Goal: Task Accomplishment & Management: Use online tool/utility

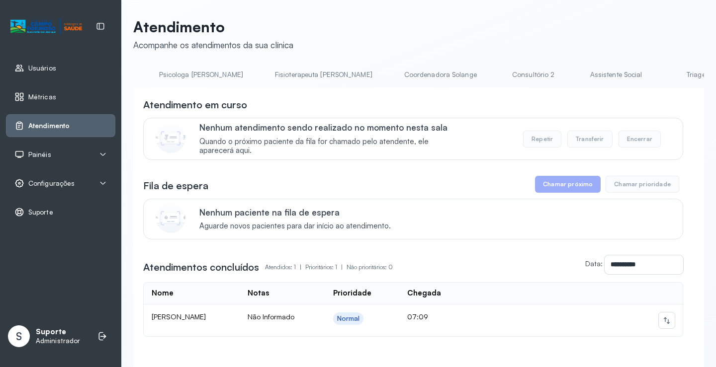
scroll to position [0, 501]
click at [643, 78] on link "Triagem" at bounding box center [678, 75] width 70 height 16
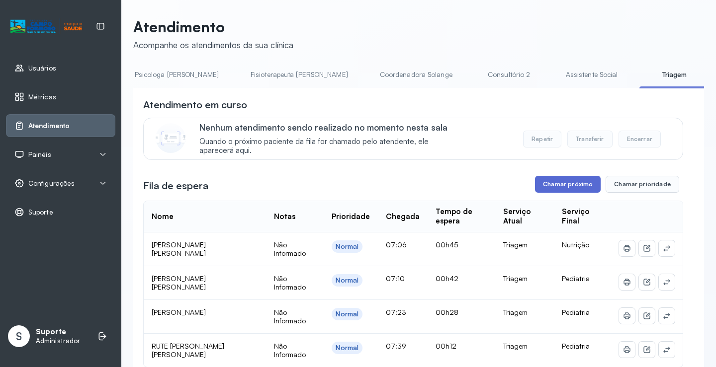
click at [565, 190] on button "Chamar próximo" at bounding box center [568, 184] width 66 height 17
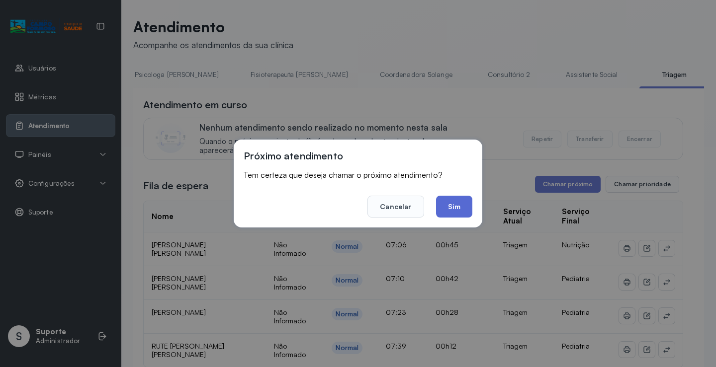
click at [456, 204] on button "Sim" at bounding box center [454, 207] width 36 height 22
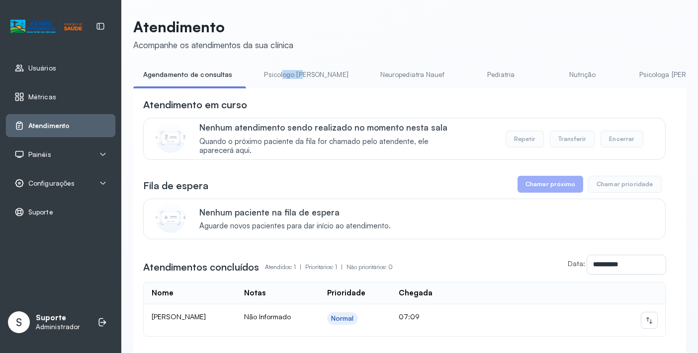
drag, startPoint x: 288, startPoint y: 87, endPoint x: 300, endPoint y: 90, distance: 12.2
click at [300, 89] on div "Agendamento de consultas Psicologo Pedro Neuropediatra Nauef Pediatria Nutrição…" at bounding box center [409, 78] width 553 height 22
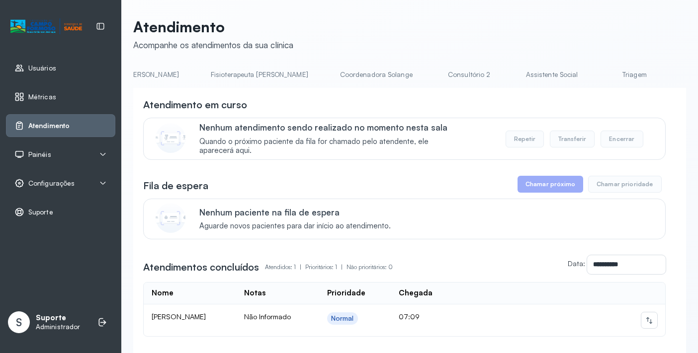
scroll to position [0, 571]
click at [573, 80] on link "Triagem" at bounding box center [608, 75] width 70 height 16
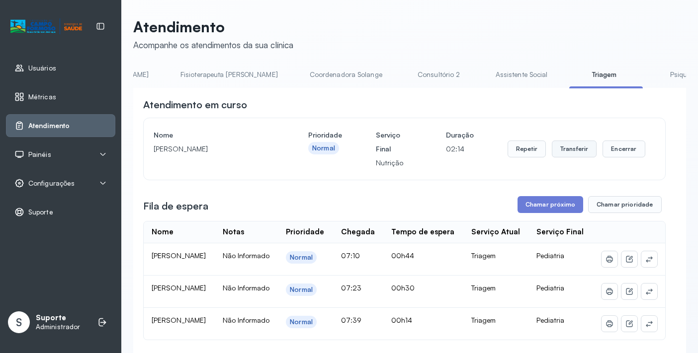
click at [576, 154] on button "Transferir" at bounding box center [574, 149] width 45 height 17
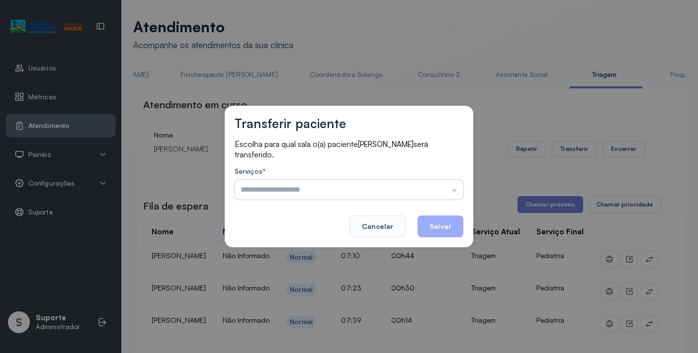
click at [456, 193] on input "text" at bounding box center [349, 190] width 229 height 20
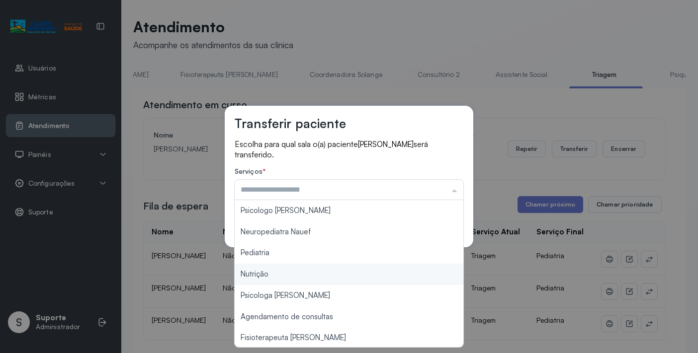
type input "********"
drag, startPoint x: 297, startPoint y: 280, endPoint x: 310, endPoint y: 266, distance: 19.3
click at [301, 275] on div "Transferir paciente Escolha para qual sala o(a) paciente Henry levy souza silva…" at bounding box center [349, 176] width 698 height 353
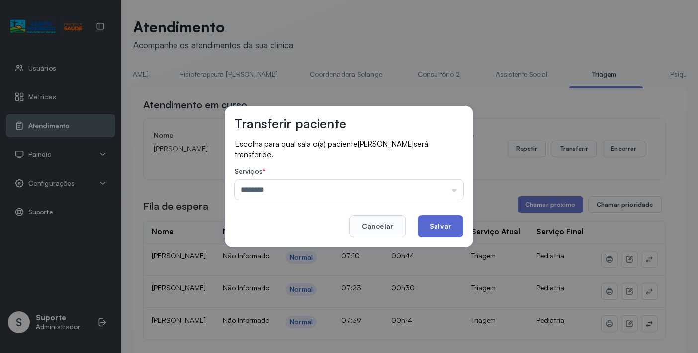
click at [438, 228] on button "Salvar" at bounding box center [441, 227] width 46 height 22
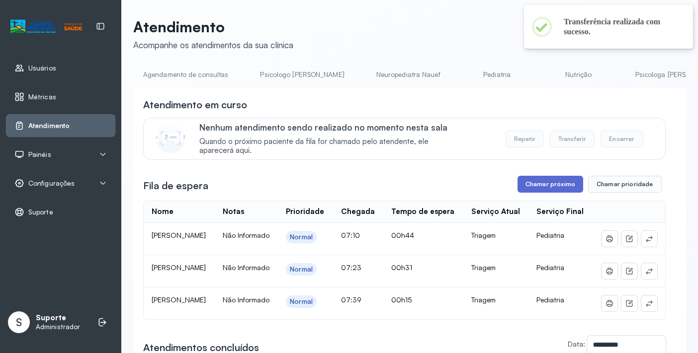
click at [557, 185] on button "Chamar próximo" at bounding box center [550, 184] width 66 height 17
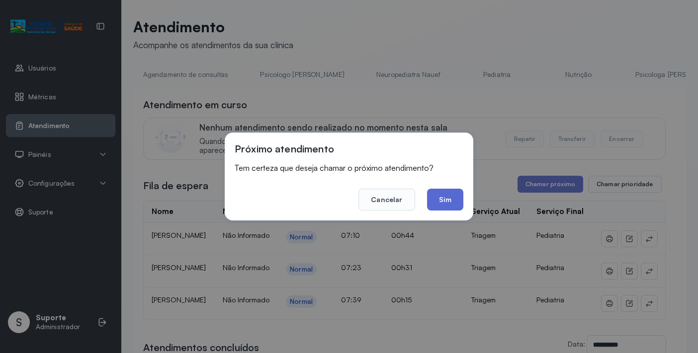
click at [450, 199] on button "Sim" at bounding box center [445, 200] width 36 height 22
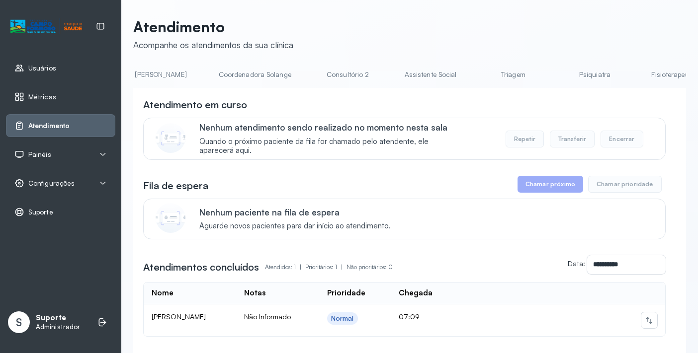
scroll to position [0, 692]
click at [451, 77] on link "Triagem" at bounding box center [486, 75] width 70 height 16
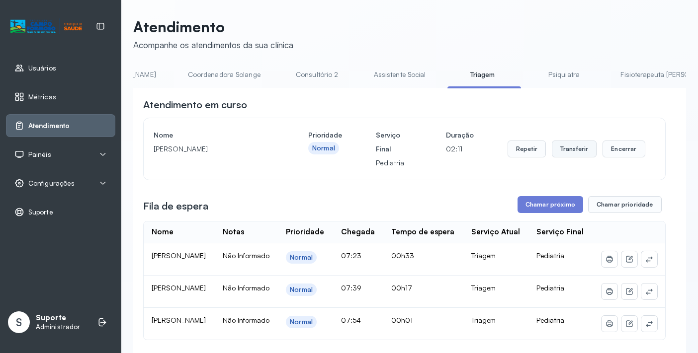
click at [570, 154] on button "Transferir" at bounding box center [574, 149] width 45 height 17
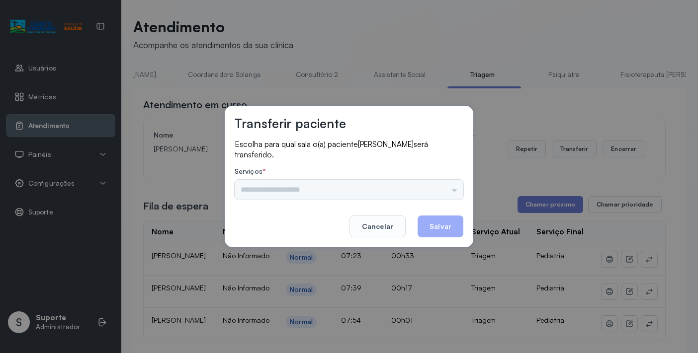
click at [454, 191] on div "Nenhuma opção encontrada" at bounding box center [349, 190] width 229 height 20
click at [452, 188] on input "text" at bounding box center [349, 190] width 229 height 20
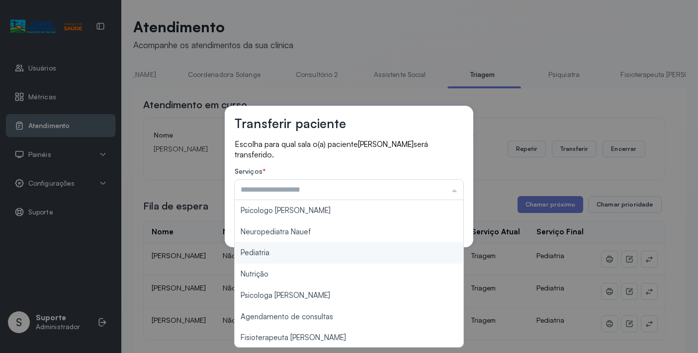
type input "*********"
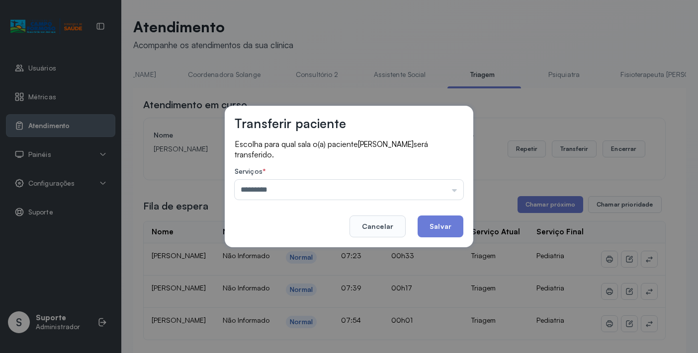
click at [274, 250] on div "Transferir paciente Escolha para qual sala o(a) paciente Matheus Henrique Araúj…" at bounding box center [349, 176] width 698 height 353
click at [441, 224] on button "Salvar" at bounding box center [441, 227] width 46 height 22
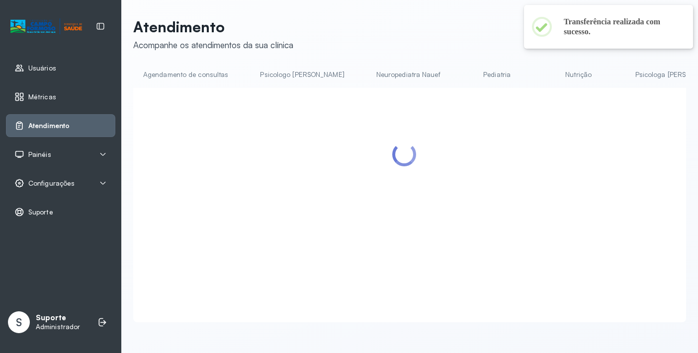
click at [540, 202] on div at bounding box center [404, 193] width 522 height 191
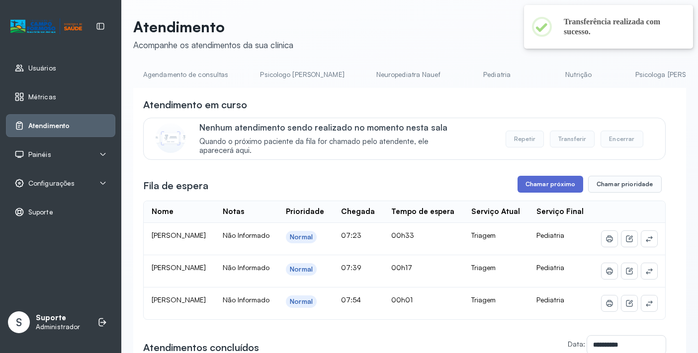
click at [543, 189] on button "Chamar próximo" at bounding box center [550, 184] width 66 height 17
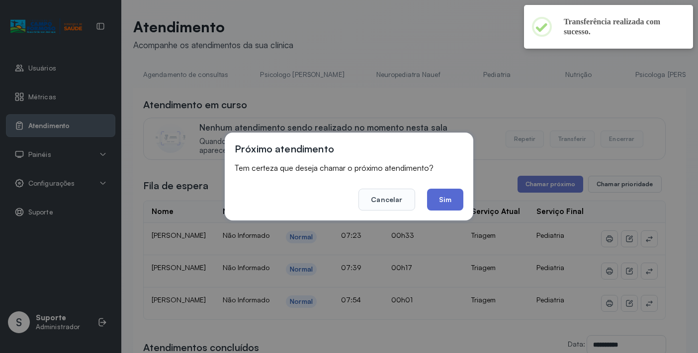
click at [446, 201] on button "Sim" at bounding box center [445, 200] width 36 height 22
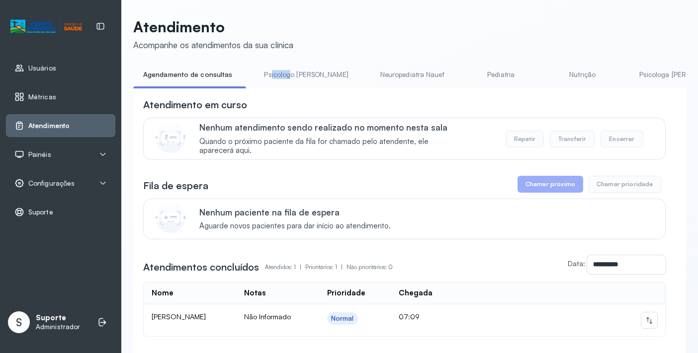
drag, startPoint x: 267, startPoint y: 87, endPoint x: 285, endPoint y: 87, distance: 18.4
click at [285, 87] on li "Psicologo [PERSON_NAME]" at bounding box center [308, 78] width 108 height 22
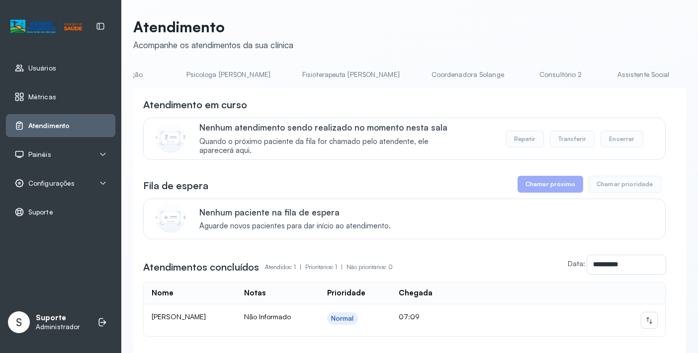
scroll to position [0, 506]
click at [638, 73] on link "Triagem" at bounding box center [673, 75] width 70 height 16
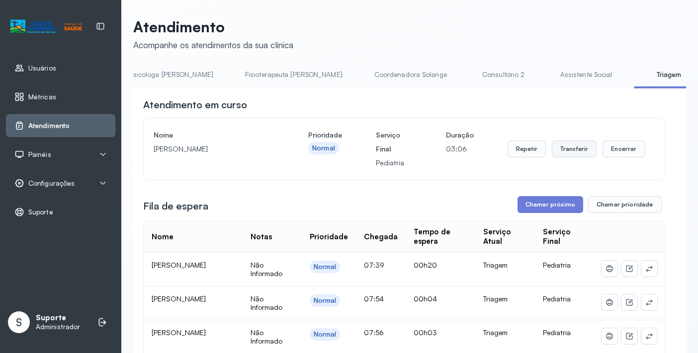
click at [571, 145] on button "Transferir" at bounding box center [574, 149] width 45 height 17
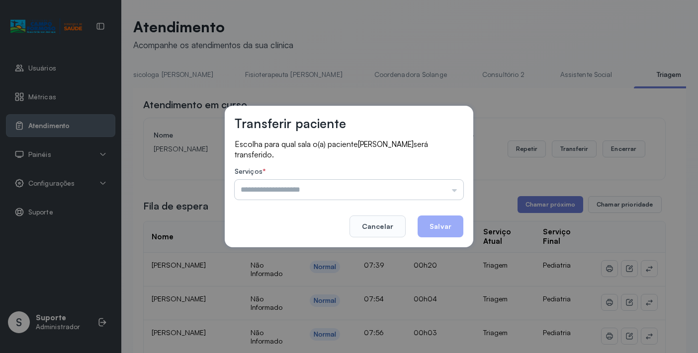
click at [456, 192] on input "text" at bounding box center [349, 190] width 229 height 20
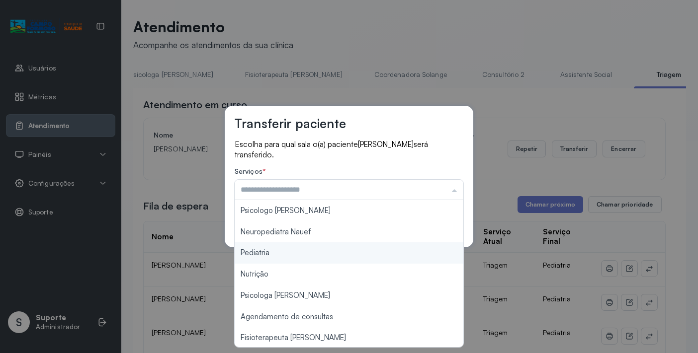
type input "*********"
click at [299, 255] on div "Transferir paciente Escolha para qual sala o(a) paciente Layla helloisa vieira …" at bounding box center [349, 176] width 698 height 353
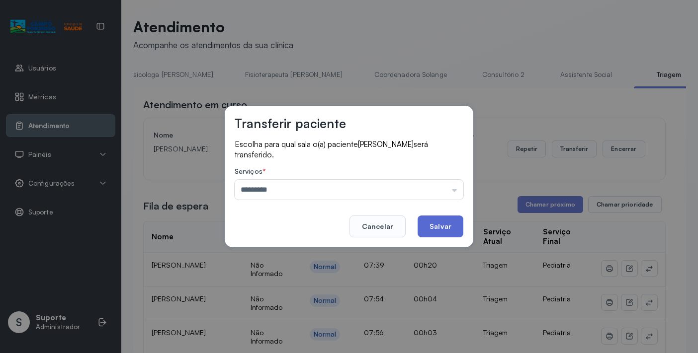
click at [443, 227] on button "Salvar" at bounding box center [441, 227] width 46 height 22
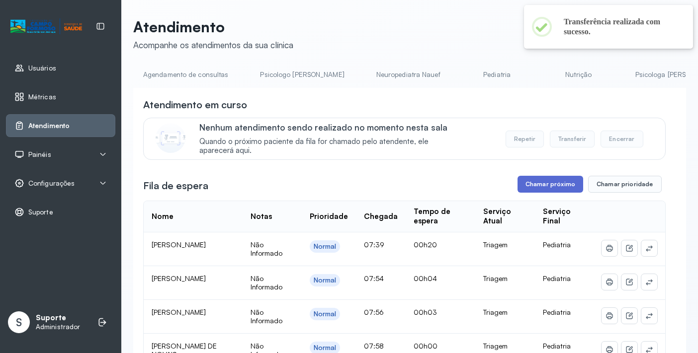
click at [548, 185] on button "Chamar próximo" at bounding box center [550, 184] width 66 height 17
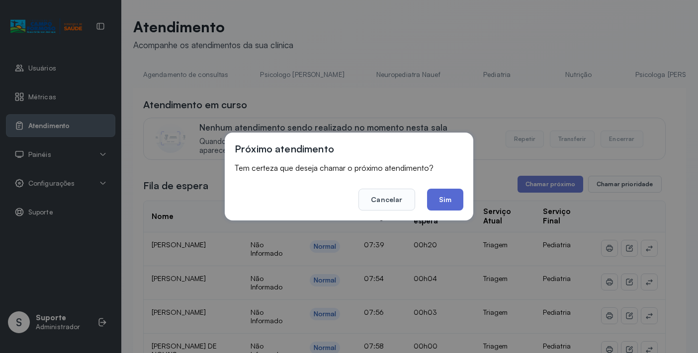
click at [452, 201] on button "Sim" at bounding box center [445, 200] width 36 height 22
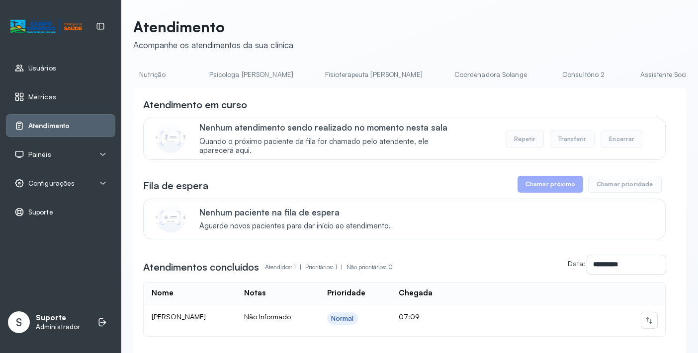
scroll to position [0, 475]
click at [669, 74] on link "Triagem" at bounding box center [704, 75] width 70 height 16
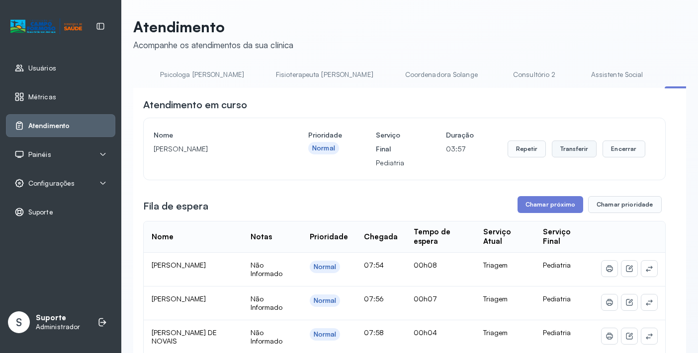
click at [573, 155] on button "Transferir" at bounding box center [574, 149] width 45 height 17
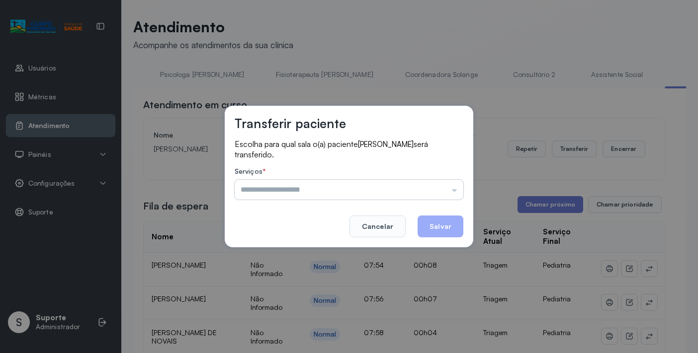
click at [456, 190] on input "text" at bounding box center [349, 190] width 229 height 20
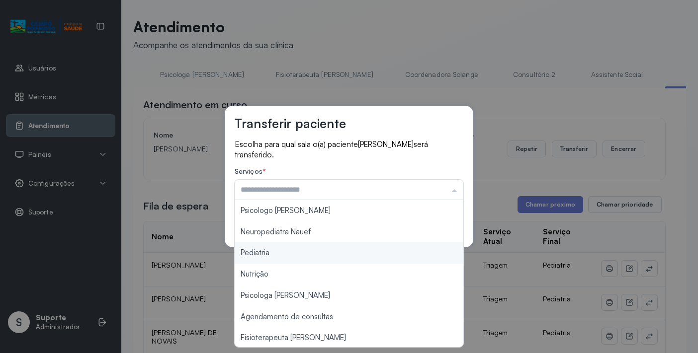
type input "*********"
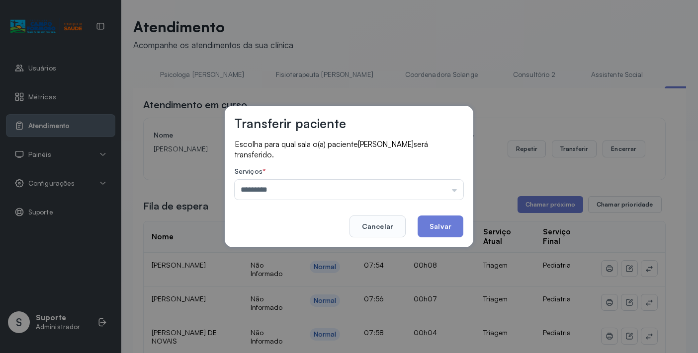
click at [306, 255] on div "Transferir paciente Escolha para qual sala o(a) paciente [PERSON_NAME] será tra…" at bounding box center [349, 176] width 698 height 353
click at [437, 225] on button "Salvar" at bounding box center [441, 227] width 46 height 22
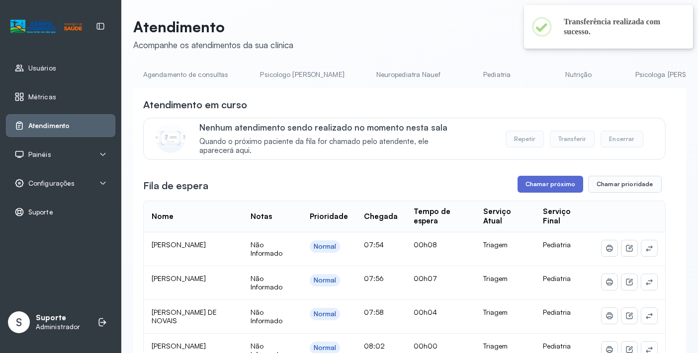
click at [558, 186] on button "Chamar próximo" at bounding box center [550, 184] width 66 height 17
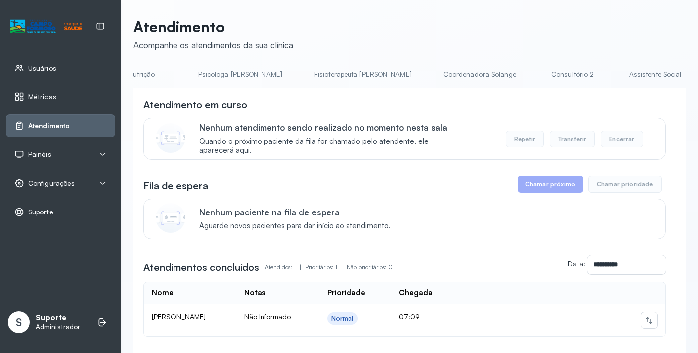
scroll to position [0, 503]
click at [641, 75] on link "Triagem" at bounding box center [676, 75] width 70 height 16
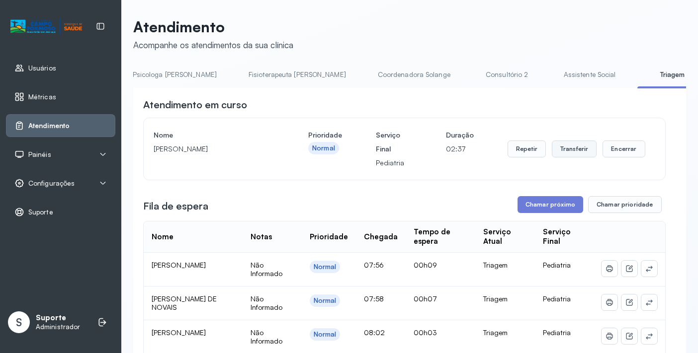
click at [574, 150] on button "Transferir" at bounding box center [574, 149] width 45 height 17
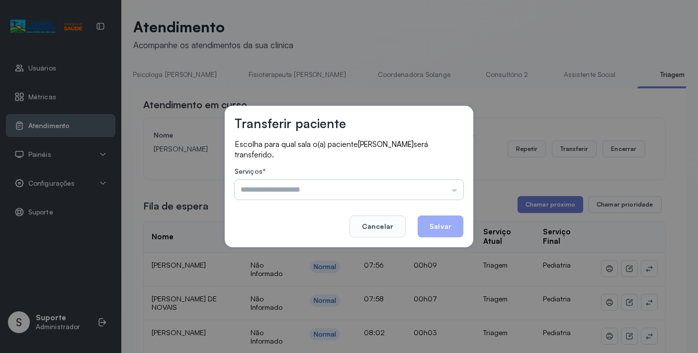
click at [454, 190] on input "text" at bounding box center [349, 190] width 229 height 20
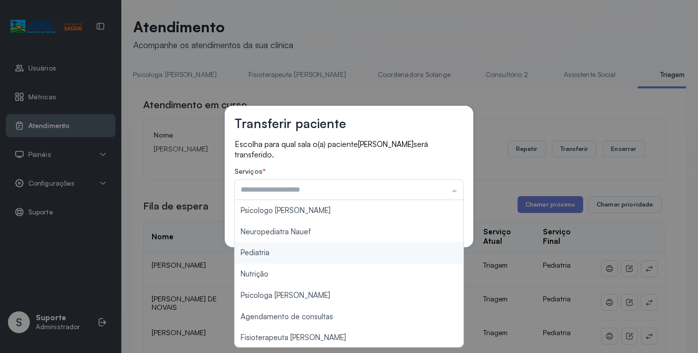
type input "*********"
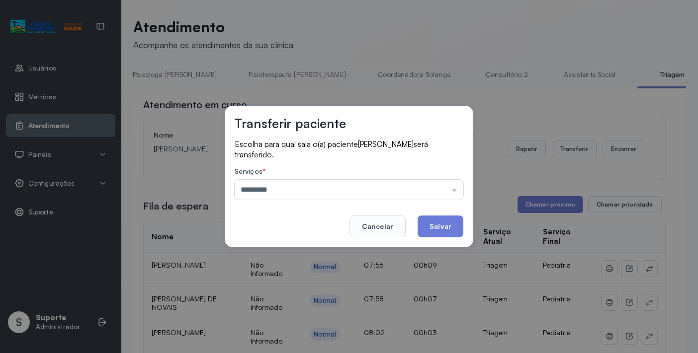
drag, startPoint x: 295, startPoint y: 254, endPoint x: 364, endPoint y: 250, distance: 69.2
click at [296, 254] on div "Transferir paciente Escolha para qual sala o(a) paciente MARIA LAIZA TORRES DA …" at bounding box center [349, 176] width 698 height 353
click at [446, 230] on button "Salvar" at bounding box center [441, 227] width 46 height 22
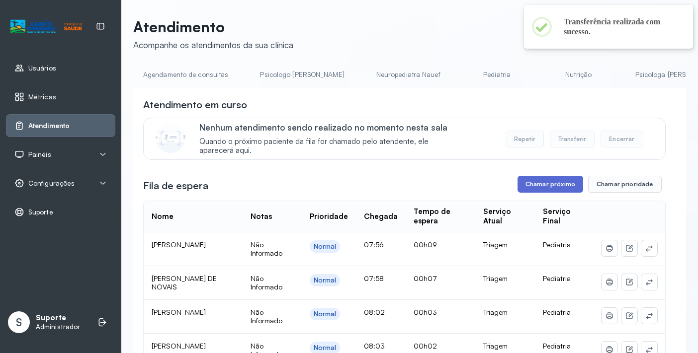
click at [543, 181] on button "Chamar próximo" at bounding box center [550, 184] width 66 height 17
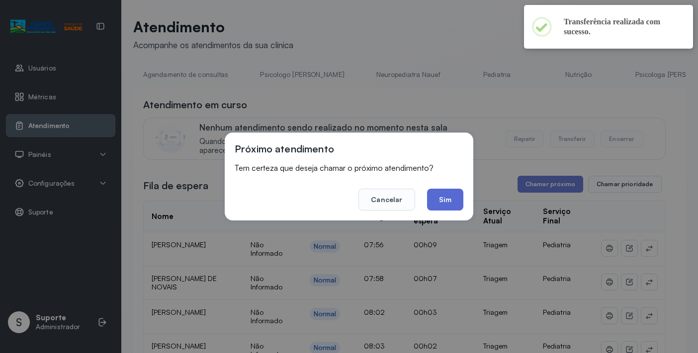
click at [442, 200] on button "Sim" at bounding box center [445, 200] width 36 height 22
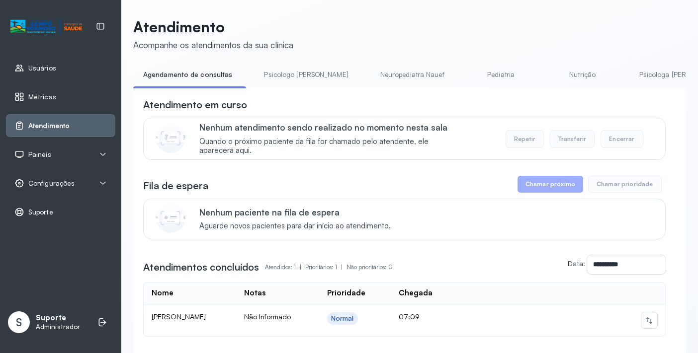
scroll to position [0, 63]
drag, startPoint x: 420, startPoint y: 109, endPoint x: 451, endPoint y: 109, distance: 31.8
click at [451, 109] on div "Atendimento em curso" at bounding box center [404, 105] width 522 height 14
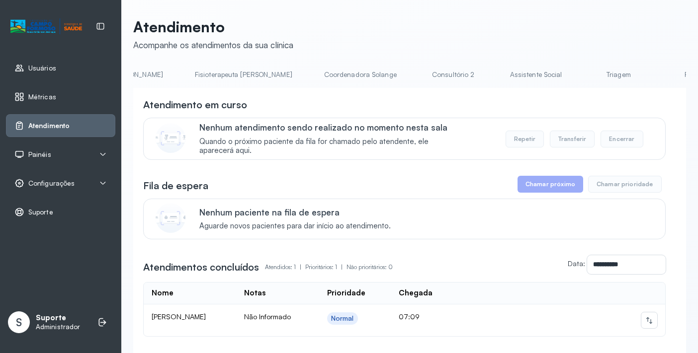
scroll to position [0, 568]
click at [576, 77] on link "Triagem" at bounding box center [611, 75] width 70 height 16
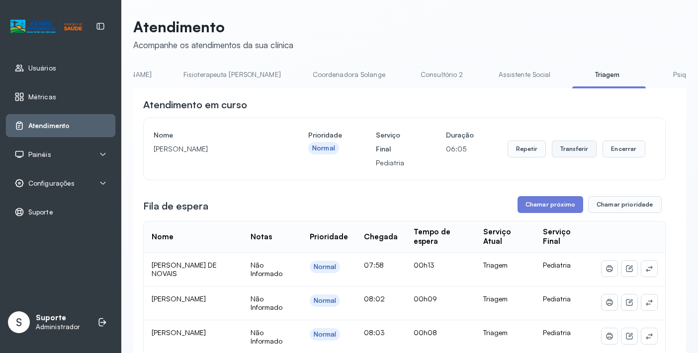
click at [578, 148] on button "Transferir" at bounding box center [574, 149] width 45 height 17
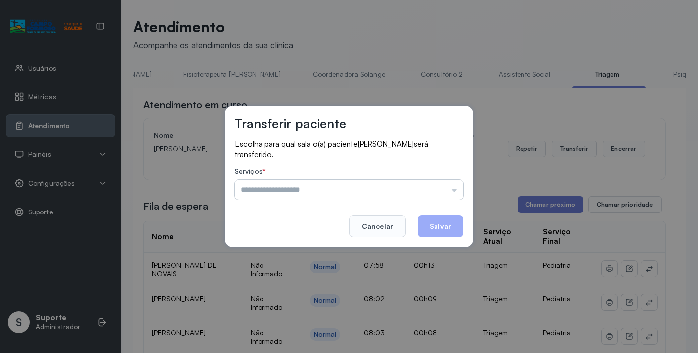
click at [453, 189] on input "text" at bounding box center [349, 190] width 229 height 20
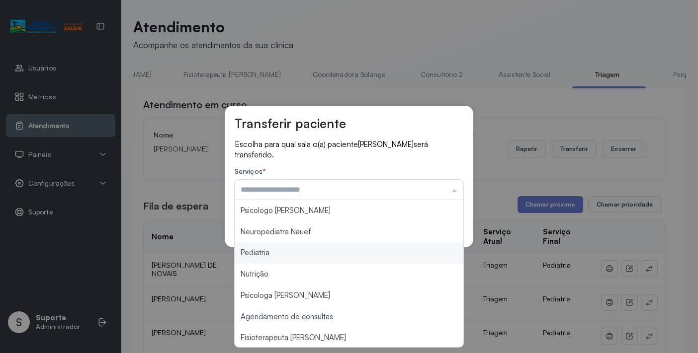
type input "*********"
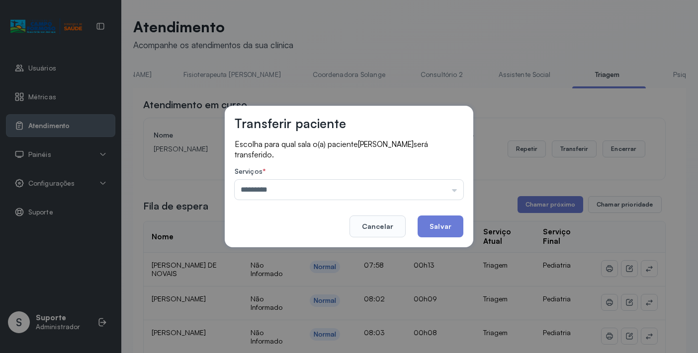
click at [278, 255] on div "Transferir paciente Escolha para qual sala o(a) paciente CALEB GOMES DA SILVA s…" at bounding box center [349, 176] width 698 height 353
click at [443, 228] on button "Salvar" at bounding box center [441, 227] width 46 height 22
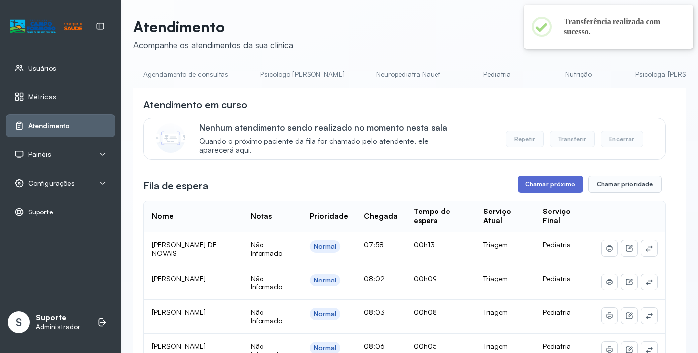
click at [537, 185] on button "Chamar próximo" at bounding box center [550, 184] width 66 height 17
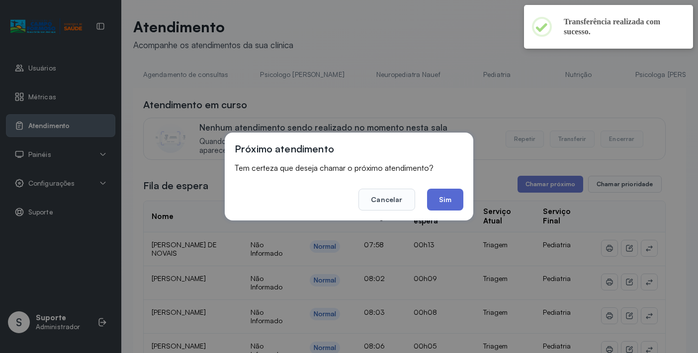
click at [444, 200] on button "Sim" at bounding box center [445, 200] width 36 height 22
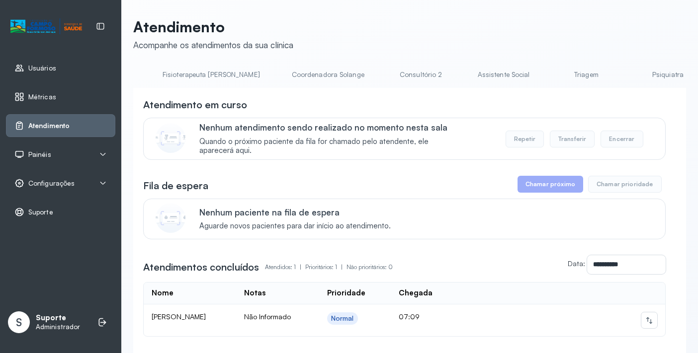
scroll to position [0, 595]
click at [549, 76] on link "Triagem" at bounding box center [584, 75] width 70 height 16
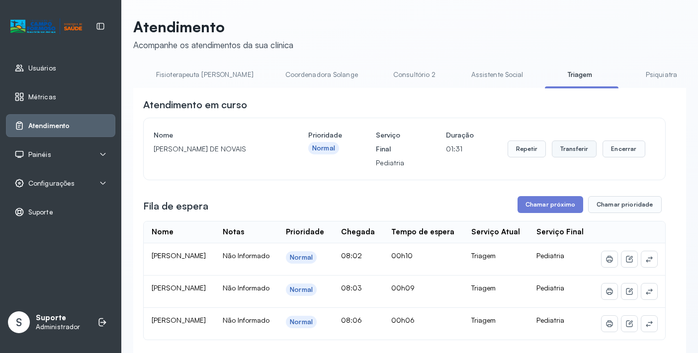
click at [571, 152] on button "Transferir" at bounding box center [574, 149] width 45 height 17
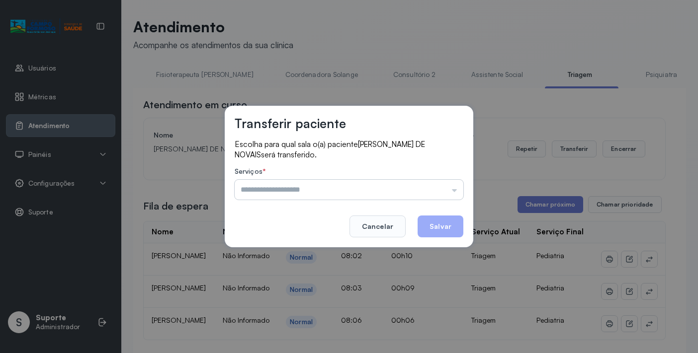
click at [456, 192] on input "text" at bounding box center [349, 190] width 229 height 20
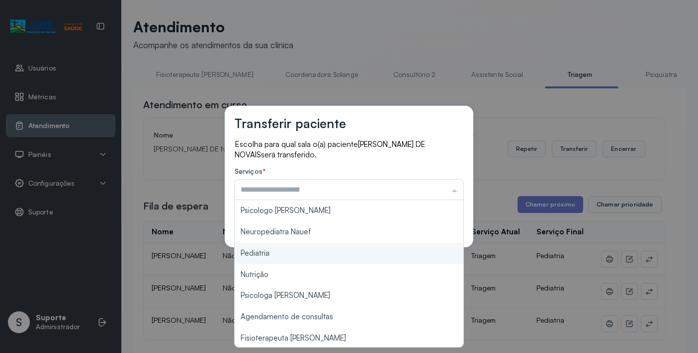
type input "*********"
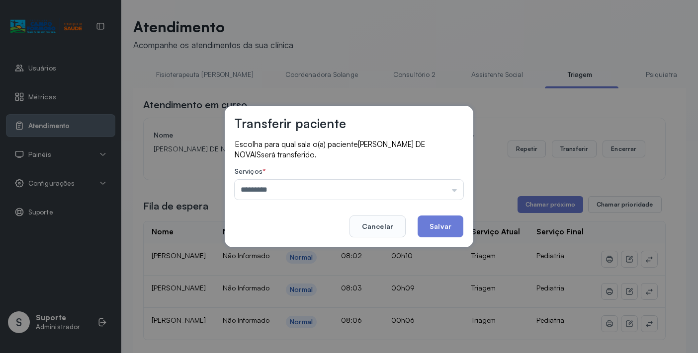
click at [267, 253] on div "Transferir paciente Escolha para qual sala o(a) paciente [PERSON_NAME] DE NOVAI…" at bounding box center [349, 176] width 698 height 353
click at [435, 227] on button "Salvar" at bounding box center [441, 227] width 46 height 22
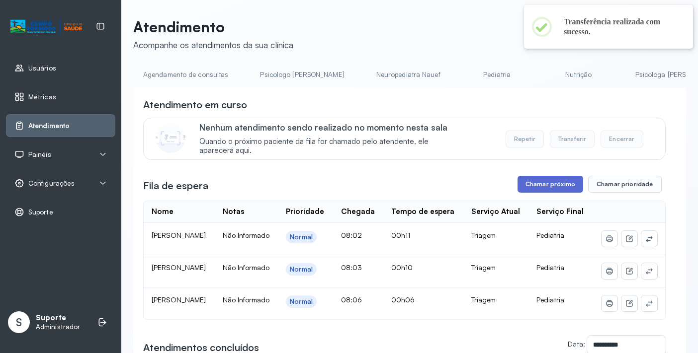
click at [550, 187] on button "Chamar próximo" at bounding box center [550, 184] width 66 height 17
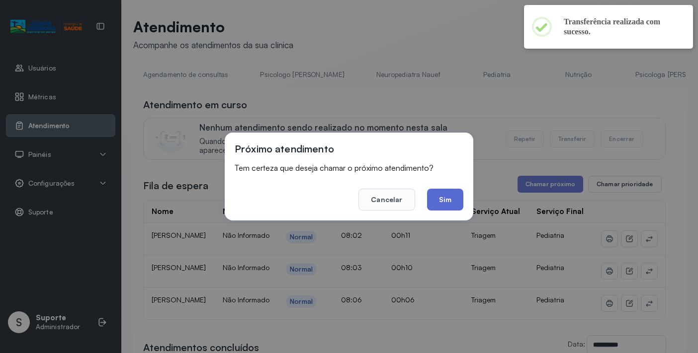
click at [445, 202] on button "Sim" at bounding box center [445, 200] width 36 height 22
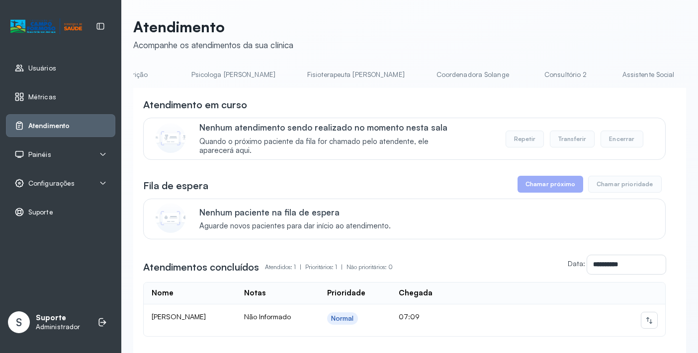
scroll to position [0, 500]
click at [644, 76] on link "Triagem" at bounding box center [679, 75] width 70 height 16
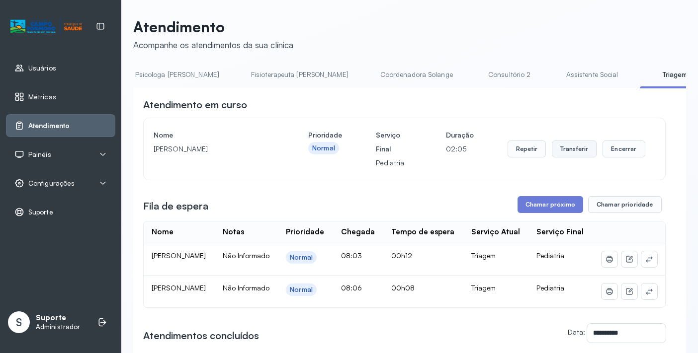
click at [570, 149] on button "Transferir" at bounding box center [574, 149] width 45 height 17
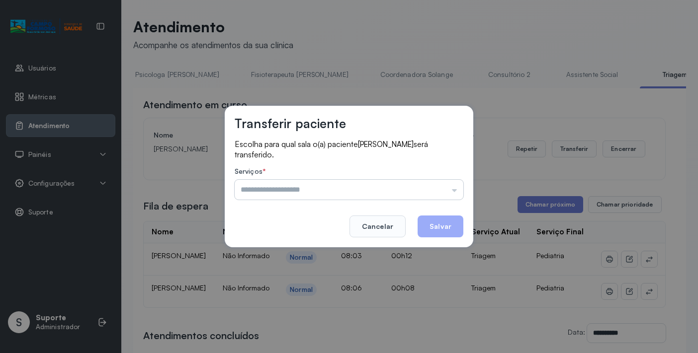
click at [457, 194] on input "text" at bounding box center [349, 190] width 229 height 20
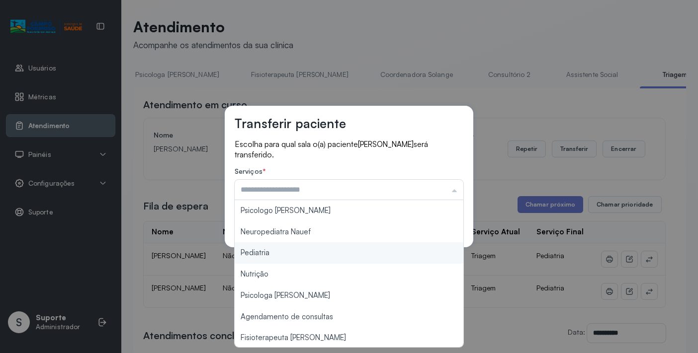
type input "*********"
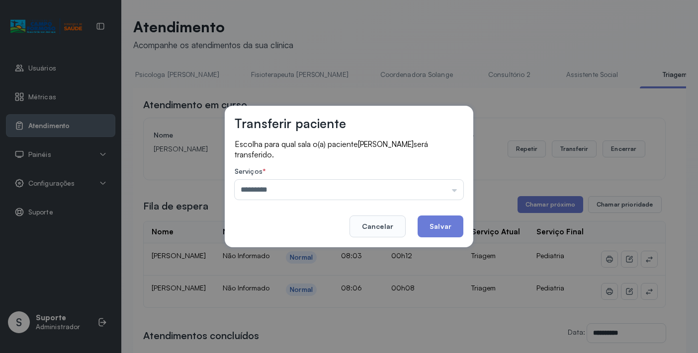
click at [270, 251] on div "Transferir paciente Escolha para qual sala o(a) paciente ALICIA BORGES DA SILVA…" at bounding box center [349, 176] width 698 height 353
click at [442, 228] on button "Salvar" at bounding box center [441, 227] width 46 height 22
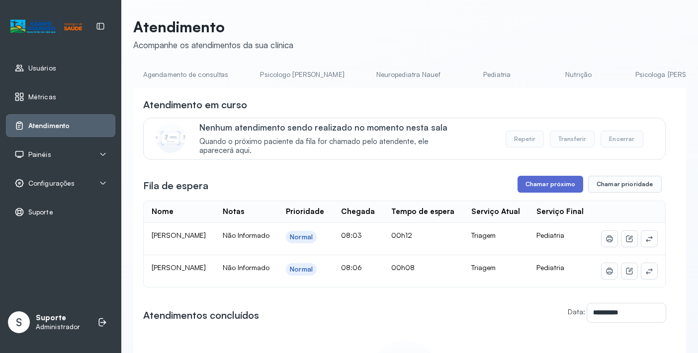
click at [554, 190] on button "Chamar próximo" at bounding box center [550, 184] width 66 height 17
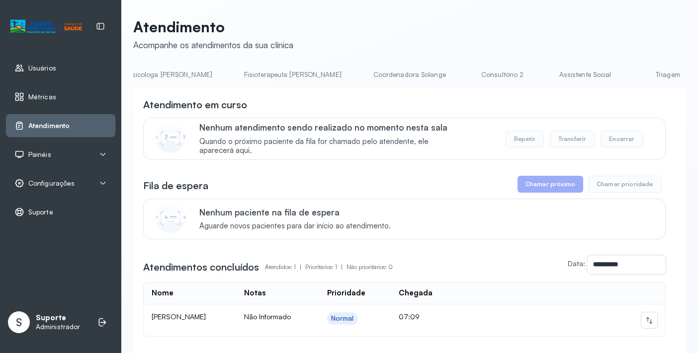
scroll to position [0, 581]
click at [563, 80] on link "Triagem" at bounding box center [598, 75] width 70 height 16
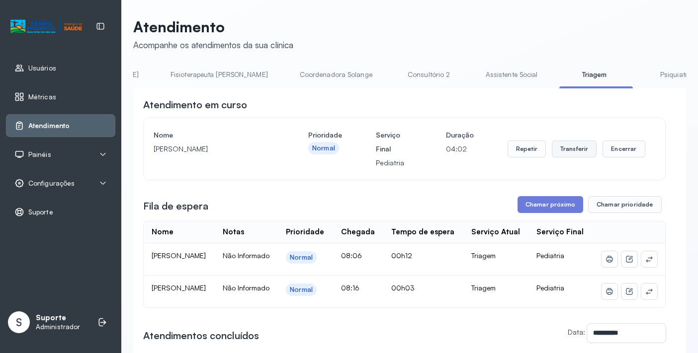
click at [574, 145] on button "Transferir" at bounding box center [574, 149] width 45 height 17
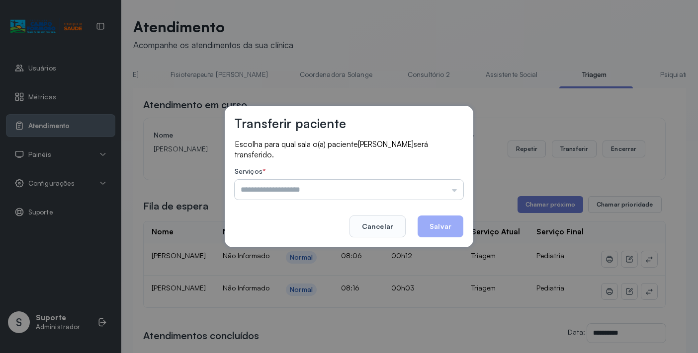
click at [457, 189] on input "text" at bounding box center [349, 190] width 229 height 20
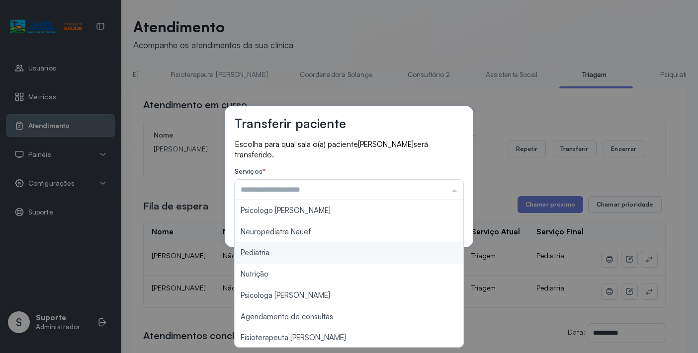
type input "*********"
click at [270, 252] on div "Transferir paciente Escolha para qual sala o(a) paciente ANTONY SOUZA DOS SANTO…" at bounding box center [349, 176] width 698 height 353
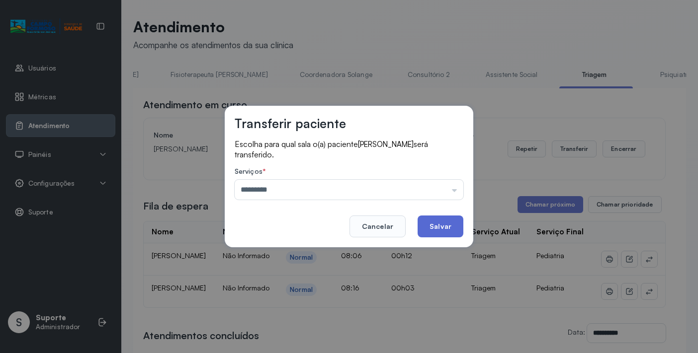
click at [447, 227] on button "Salvar" at bounding box center [441, 227] width 46 height 22
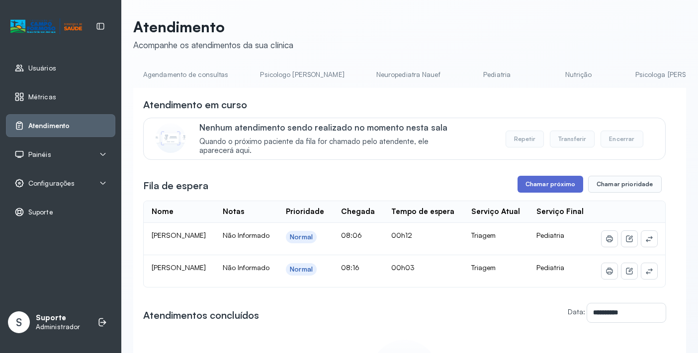
click at [548, 189] on button "Chamar próximo" at bounding box center [550, 184] width 66 height 17
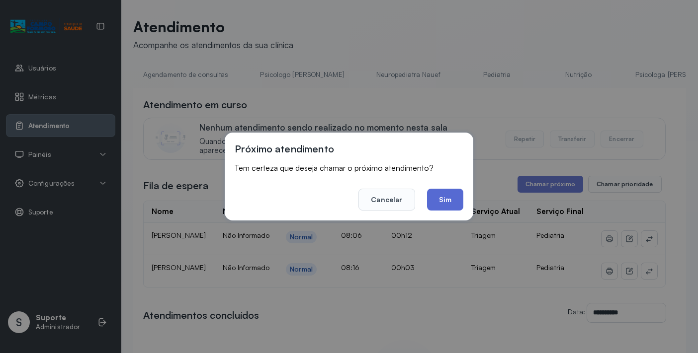
click at [448, 202] on button "Sim" at bounding box center [445, 200] width 36 height 22
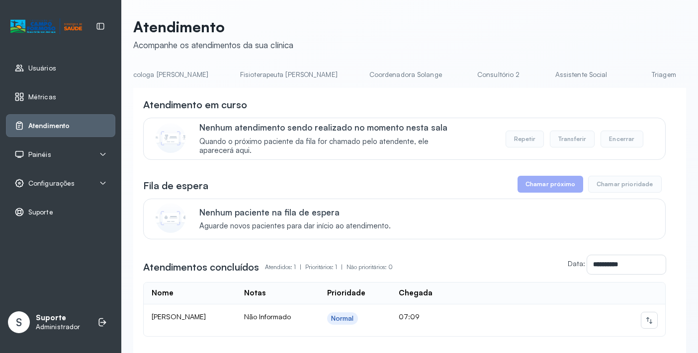
scroll to position [0, 550]
click at [594, 77] on link "Triagem" at bounding box center [629, 75] width 70 height 16
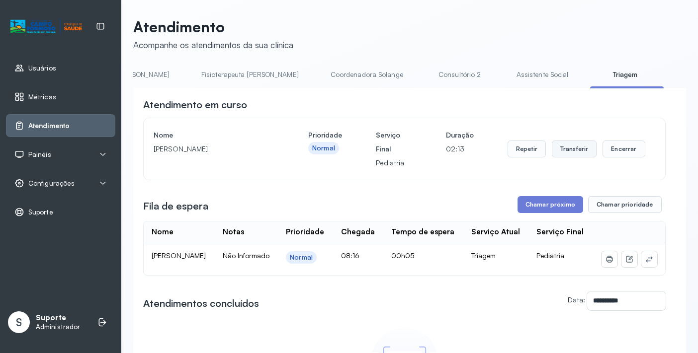
click at [574, 152] on button "Transferir" at bounding box center [574, 149] width 45 height 17
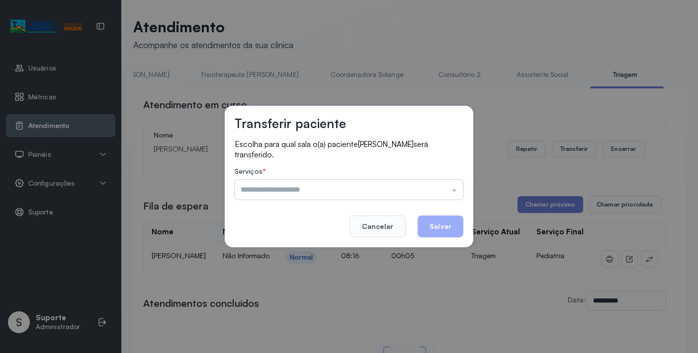
click at [452, 187] on input "text" at bounding box center [349, 190] width 229 height 20
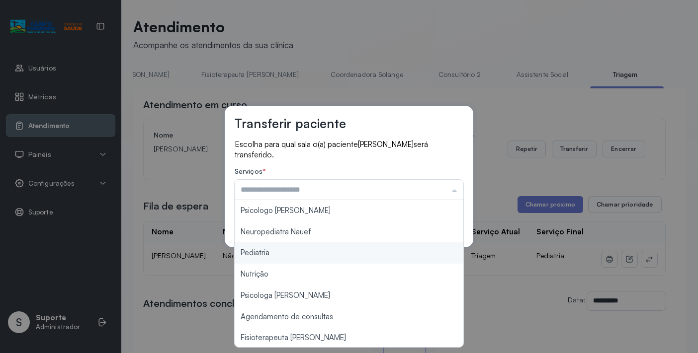
type input "*********"
drag, startPoint x: 277, startPoint y: 254, endPoint x: 293, endPoint y: 256, distance: 15.5
click at [287, 255] on div "Transferir paciente Escolha para qual sala o(a) paciente ENZO GABRIEL VILAS BOA…" at bounding box center [349, 176] width 698 height 353
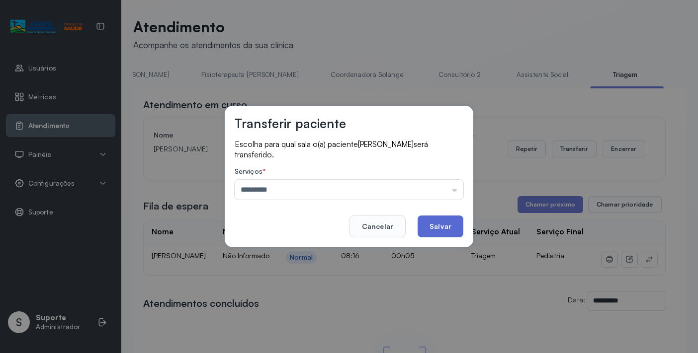
click at [459, 228] on button "Salvar" at bounding box center [441, 227] width 46 height 22
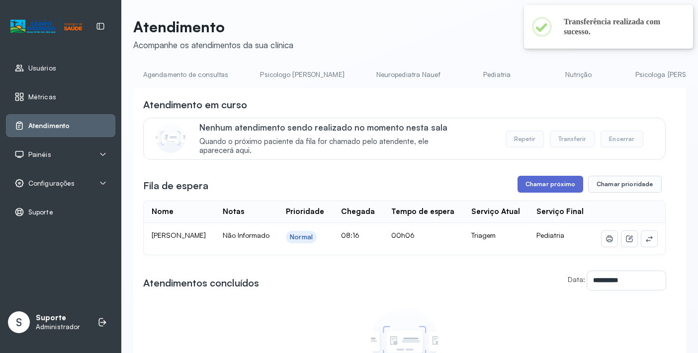
click at [554, 189] on button "Chamar próximo" at bounding box center [550, 184] width 66 height 17
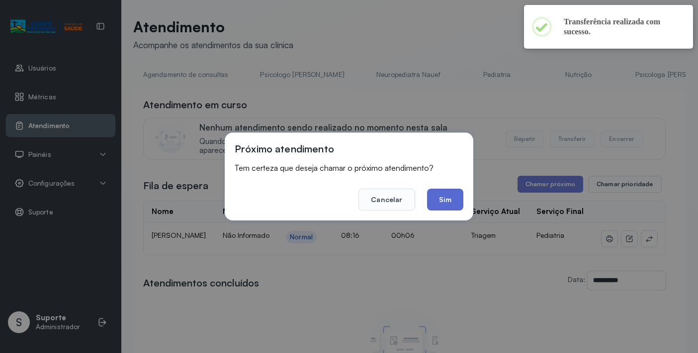
click at [451, 205] on button "Sim" at bounding box center [445, 200] width 36 height 22
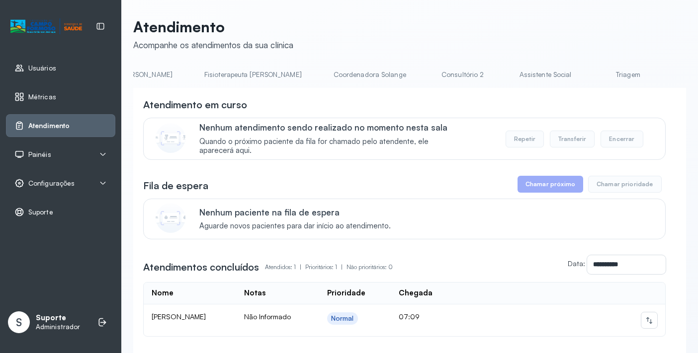
scroll to position [0, 680]
click at [464, 78] on link "Triagem" at bounding box center [499, 75] width 70 height 16
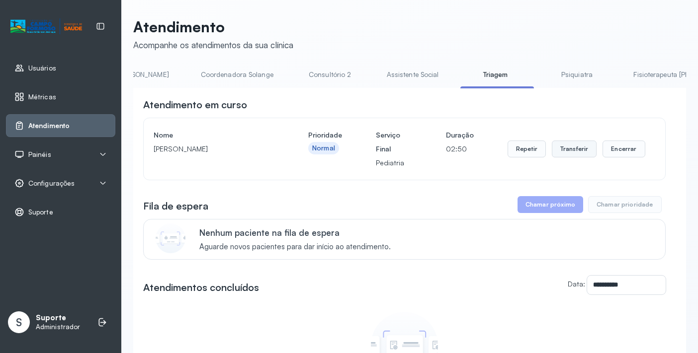
click at [577, 148] on button "Transferir" at bounding box center [574, 149] width 45 height 17
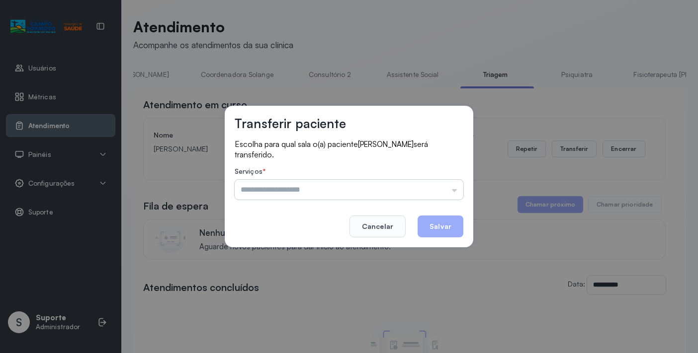
click at [453, 192] on input "text" at bounding box center [349, 190] width 229 height 20
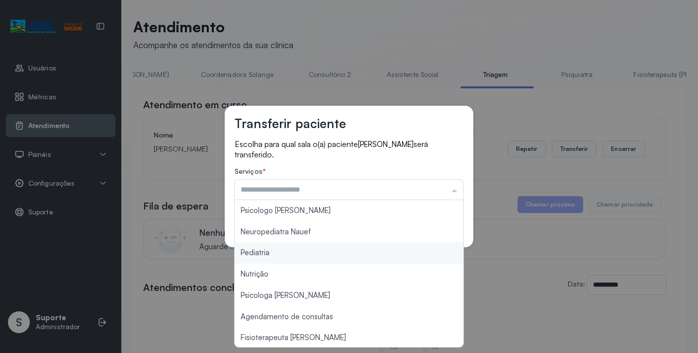
type input "*********"
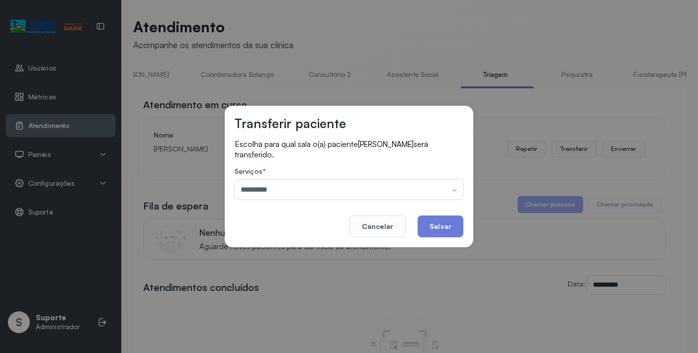
click at [287, 252] on div "Transferir paciente Escolha para qual sala o(a) paciente [PERSON_NAME] será tra…" at bounding box center [349, 176] width 698 height 353
click at [444, 230] on button "Salvar" at bounding box center [441, 227] width 46 height 22
